Goal: Information Seeking & Learning: Check status

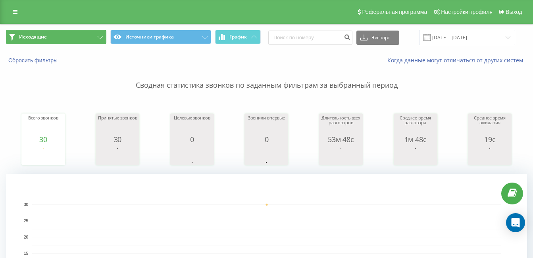
click at [69, 37] on button "Исходящие" at bounding box center [56, 37] width 100 height 14
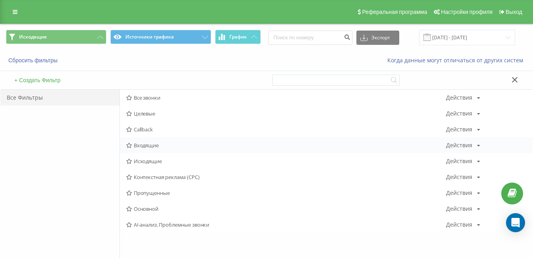
click at [139, 143] on span "Входящие" at bounding box center [286, 146] width 320 height 6
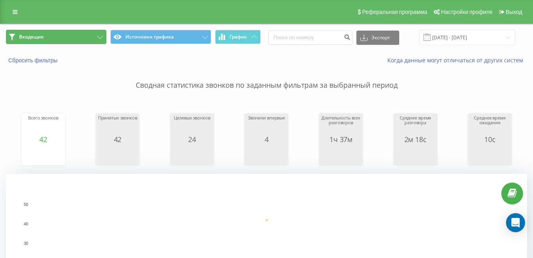
click at [74, 37] on button "Входящие" at bounding box center [56, 37] width 100 height 14
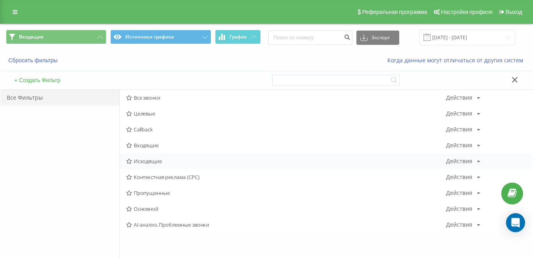
click at [139, 161] on span "Исходящие" at bounding box center [286, 161] width 320 height 6
